Goal: Navigation & Orientation: Find specific page/section

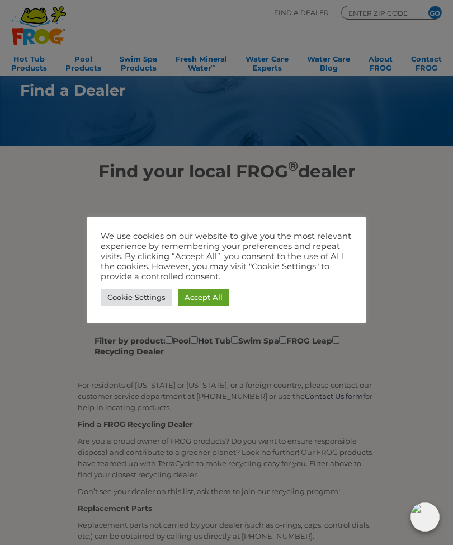
click at [194, 295] on link "Accept All" at bounding box center [203, 297] width 51 height 17
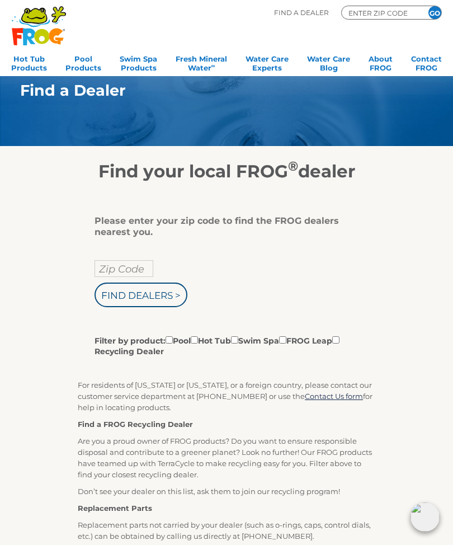
click at [117, 291] on input "Find Dealers >" at bounding box center [141, 294] width 93 height 25
type input "11779"
click at [109, 289] on input "Find Dealers >" at bounding box center [141, 294] width 93 height 25
click at [130, 300] on input "Find Dealers >" at bounding box center [141, 294] width 93 height 25
click at [200, 336] on label "Filter by product: Pool Hot Tub Swim Spa FROG Leap Recycling Dealer" at bounding box center [223, 345] width 256 height 23
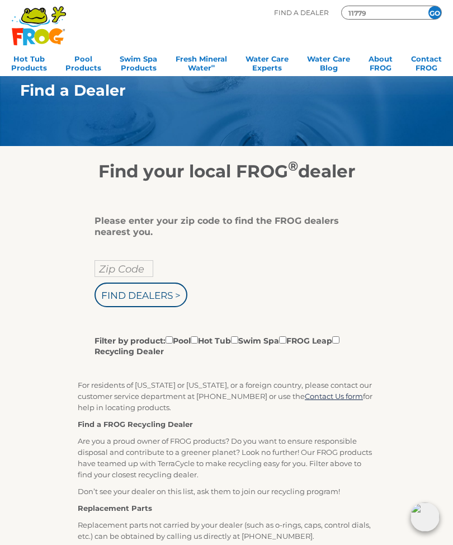
click at [173, 336] on input "Filter by product: Pool Hot Tub Swim Spa FROG Leap Recycling Dealer" at bounding box center [169, 339] width 7 height 7
checkbox input "true"
click at [198, 343] on input "Filter by product: Pool Hot Tub Swim Spa FROG Leap Recycling Dealer" at bounding box center [194, 339] width 7 height 7
checkbox input "true"
click at [169, 343] on input "Filter by product: Pool Hot Tub Swim Spa FROG Leap Recycling Dealer" at bounding box center [169, 339] width 7 height 7
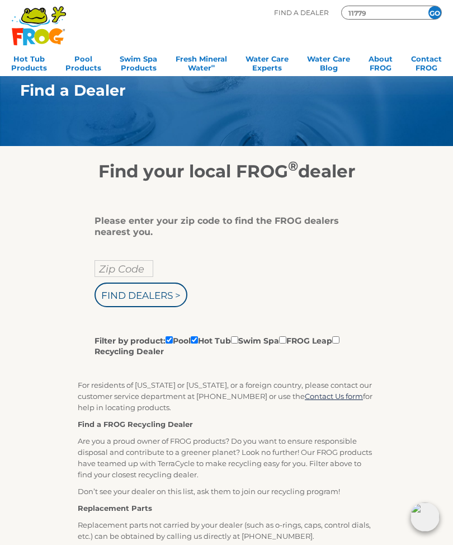
checkbox input "false"
click at [119, 292] on input "Find Dealers >" at bounding box center [141, 294] width 93 height 25
click at [99, 265] on input "Zip Code" at bounding box center [124, 268] width 59 height 17
type input "Zip Code"
click at [107, 291] on input "Find Dealers >" at bounding box center [141, 294] width 93 height 25
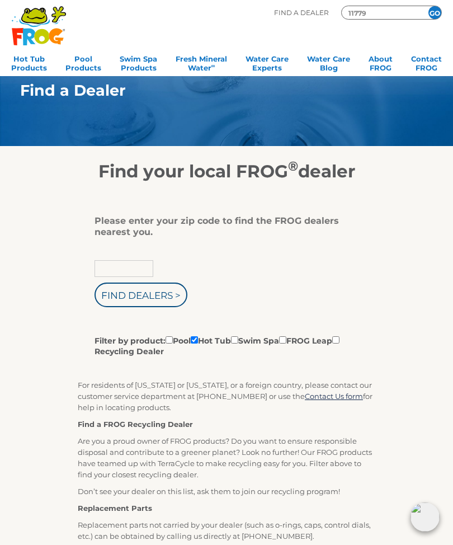
type input "Zip Code"
click at [115, 299] on input "Find Dealers >" at bounding box center [141, 294] width 93 height 25
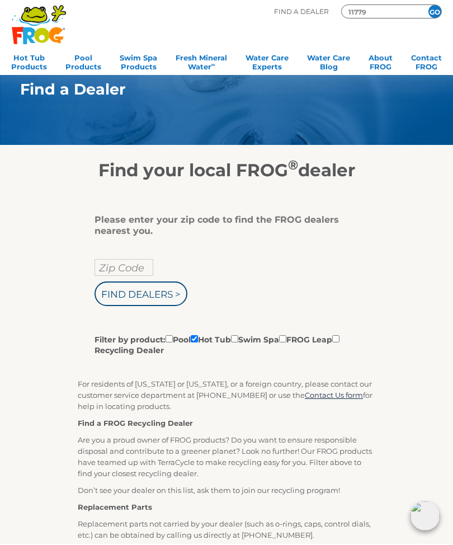
click at [99, 267] on input "Zip Code" at bounding box center [124, 268] width 59 height 17
type input "11779"
click at [109, 291] on input "Find Dealers >" at bounding box center [141, 294] width 93 height 25
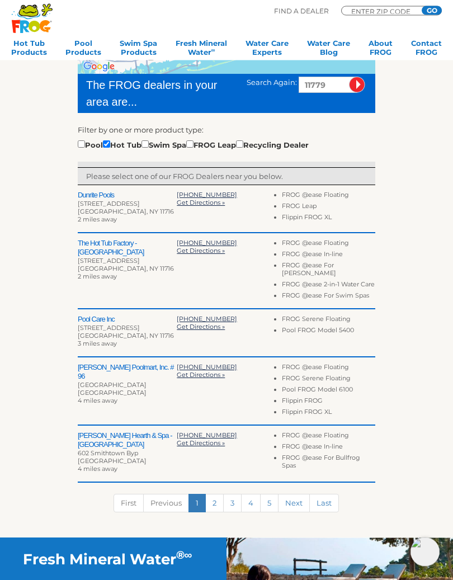
scroll to position [234, 0]
click at [208, 494] on link "2" at bounding box center [214, 503] width 18 height 18
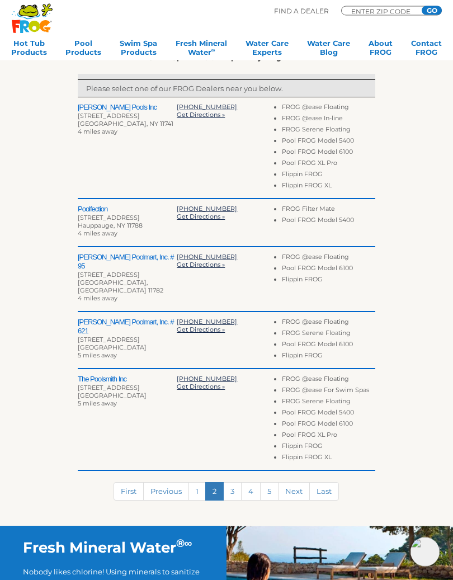
scroll to position [322, 0]
click at [190, 482] on link "1" at bounding box center [197, 491] width 17 height 18
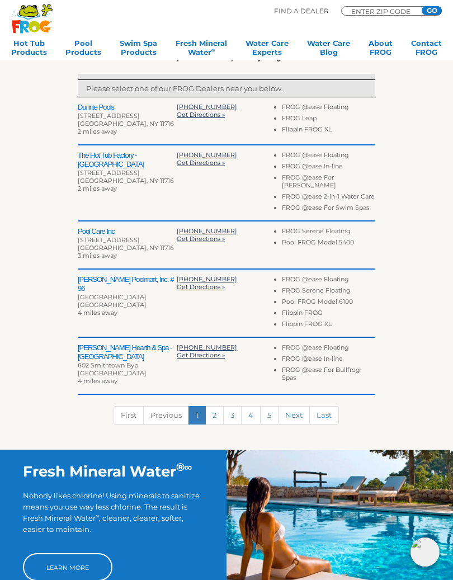
click at [64, 336] on div "To navigate the map with touch gestures double-tap and hold your finger on the …" at bounding box center [226, 155] width 446 height 590
click at [82, 346] on h2 "Costello's Hearth & Spa - Smithtown" at bounding box center [127, 352] width 99 height 18
click at [90, 347] on h2 "Costello's Hearth & Spa - Smithtown" at bounding box center [127, 352] width 99 height 18
click at [93, 345] on h2 "Costello's Hearth & Spa - Smithtown" at bounding box center [127, 352] width 99 height 18
click at [92, 342] on div "Costello's Hearth & Spa - Smithtown 602 Smithtown Byp Smithtown, NY 11787 4 mil…" at bounding box center [227, 366] width 298 height 57
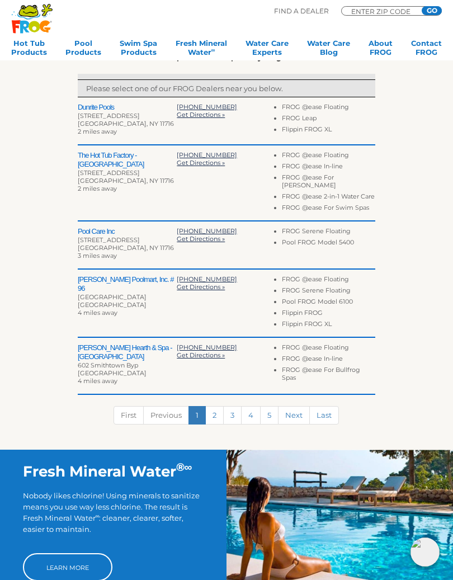
click at [99, 352] on h2 "Costello's Hearth & Spa - Smithtown" at bounding box center [127, 352] width 99 height 18
click at [100, 342] on div "Costello's Hearth & Spa - Smithtown 602 Smithtown Byp Smithtown, NY 11787 4 mil…" at bounding box center [227, 366] width 298 height 57
click at [130, 351] on h2 "Costello's Hearth & Spa - Smithtown" at bounding box center [127, 352] width 99 height 18
click at [185, 354] on span "Get Directions »" at bounding box center [201, 355] width 48 height 8
